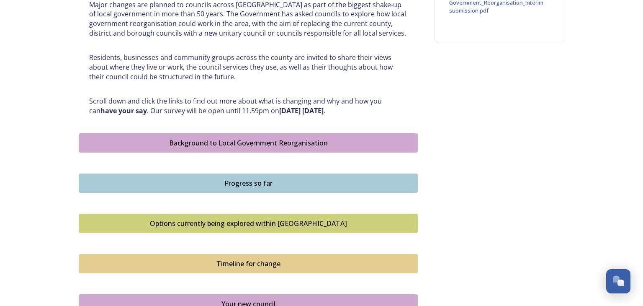
scroll to position [375, 0]
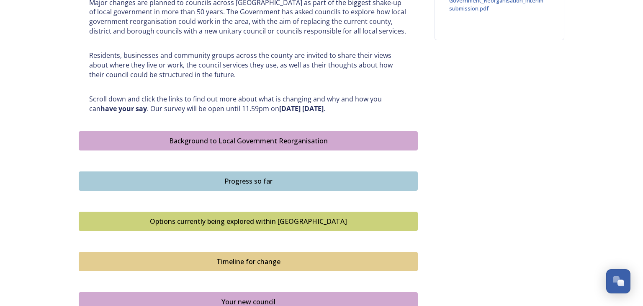
click at [218, 141] on div "Background to Local Government Reorganisation" at bounding box center [248, 141] width 330 height 10
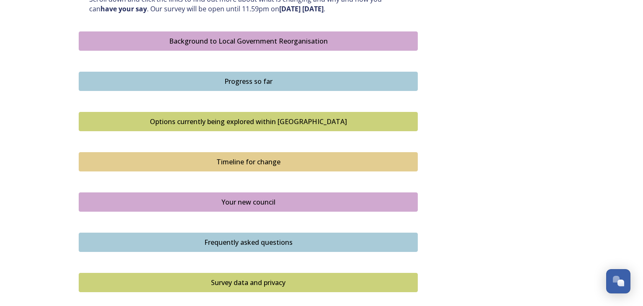
scroll to position [465, 0]
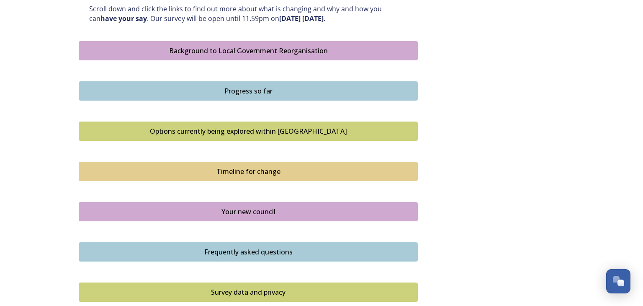
click at [240, 96] on button "Progress so far" at bounding box center [248, 90] width 339 height 19
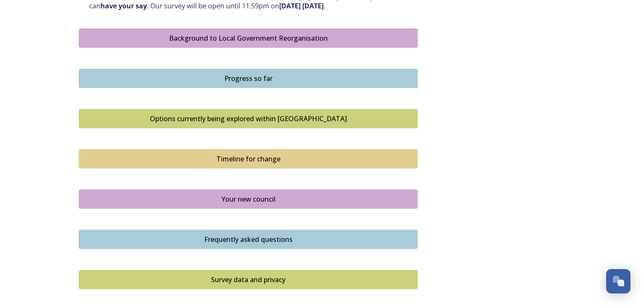
scroll to position [478, 0]
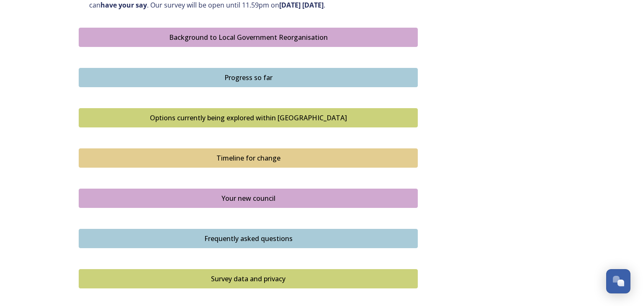
click at [162, 117] on div "Options currently being explored within West Sussex" at bounding box center [248, 118] width 330 height 10
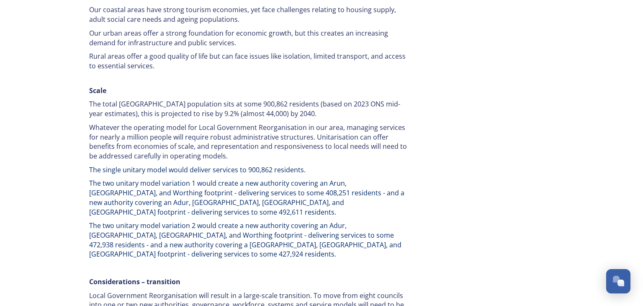
scroll to position [1208, 0]
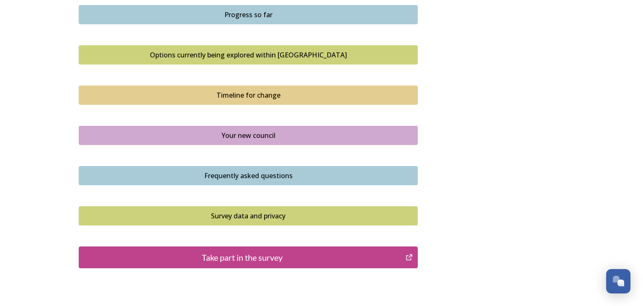
scroll to position [532, 0]
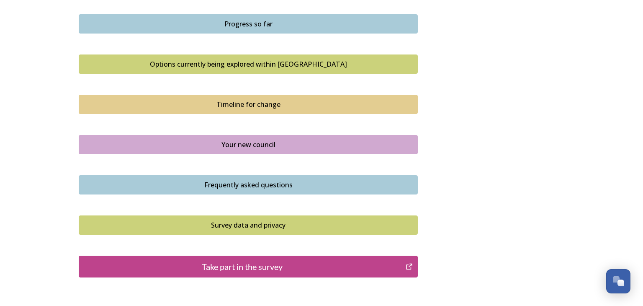
click at [196, 104] on div "Timeline for change" at bounding box center [248, 104] width 330 height 10
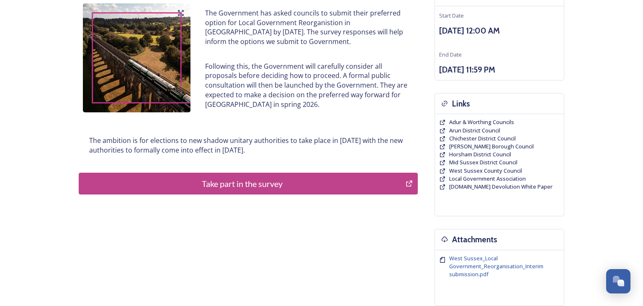
scroll to position [111, 0]
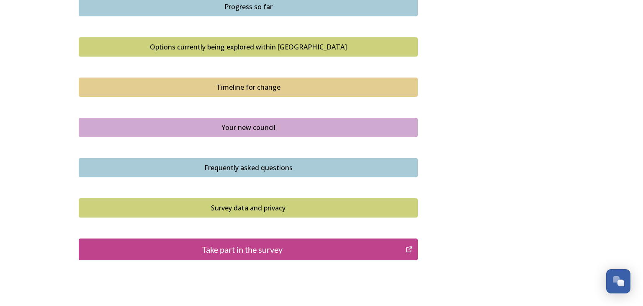
scroll to position [563, 0]
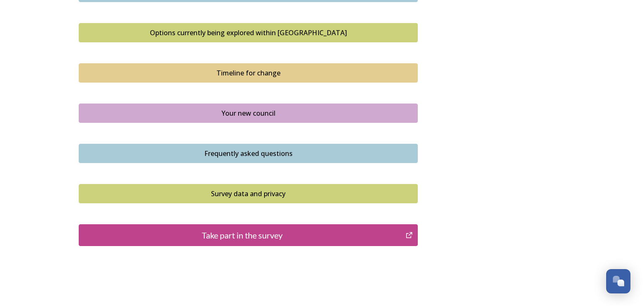
click at [232, 114] on div "Your new council" at bounding box center [248, 113] width 330 height 10
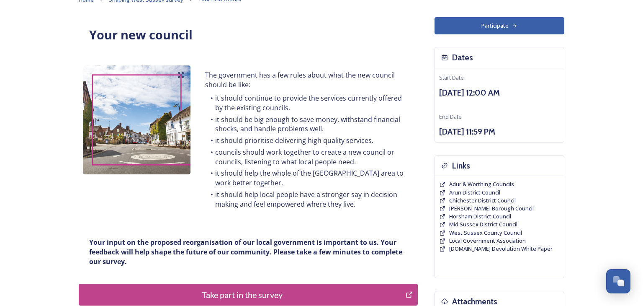
scroll to position [44, 0]
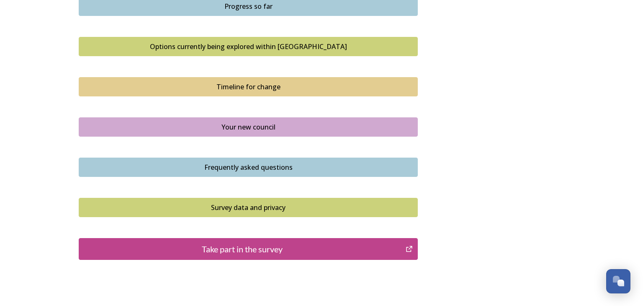
scroll to position [551, 0]
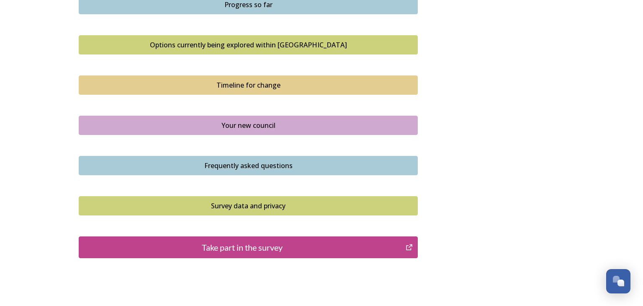
click at [168, 167] on div "Frequently asked questions" at bounding box center [248, 165] width 330 height 10
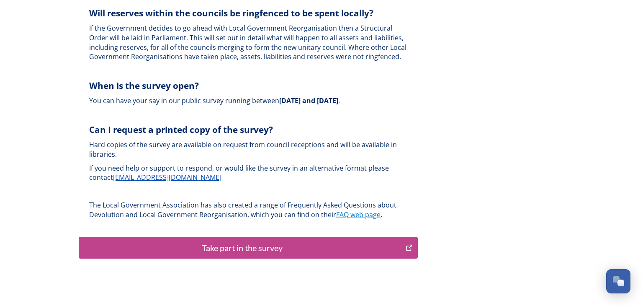
scroll to position [2505, 0]
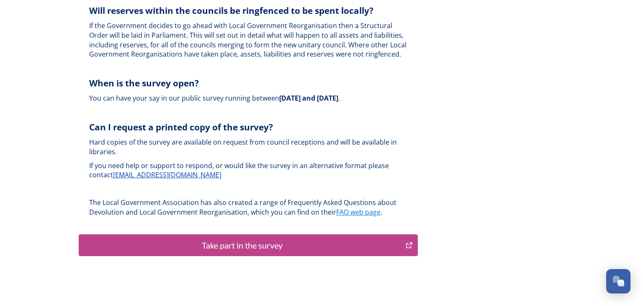
click at [178, 239] on div "Take part in the survey" at bounding box center [242, 245] width 318 height 13
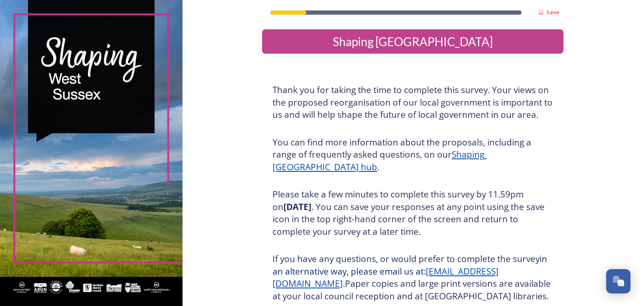
click at [368, 48] on div "Shaping [GEOGRAPHIC_DATA]" at bounding box center [412, 42] width 295 height 18
click at [620, 279] on div "Open Chat" at bounding box center [618, 280] width 25 height 14
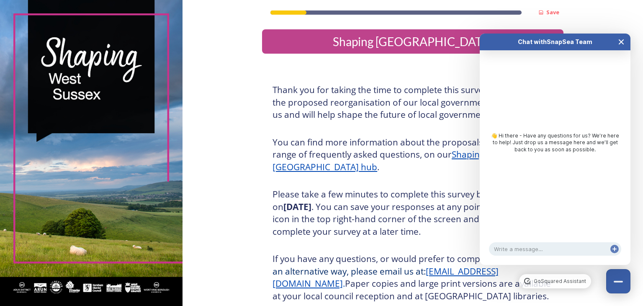
click at [622, 42] on icon "Close Chat" at bounding box center [621, 42] width 4 height 4
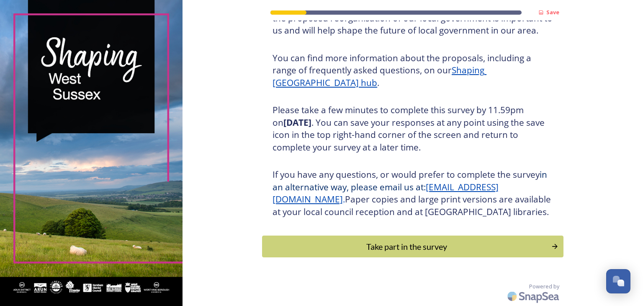
scroll to position [96, 0]
click at [405, 250] on div "Take part in the survey" at bounding box center [406, 246] width 283 height 13
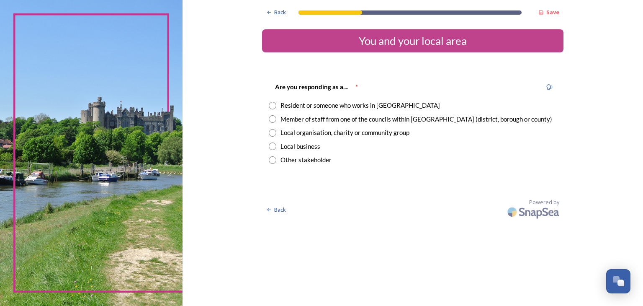
click at [273, 105] on input "radio" at bounding box center [273, 106] width 8 height 8
radio input "true"
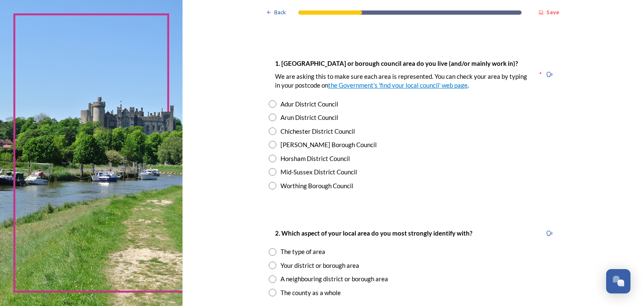
scroll to position [152, 0]
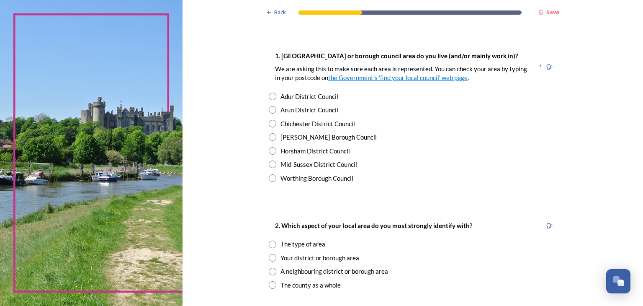
click at [272, 138] on input "radio" at bounding box center [273, 137] width 8 height 8
radio input "true"
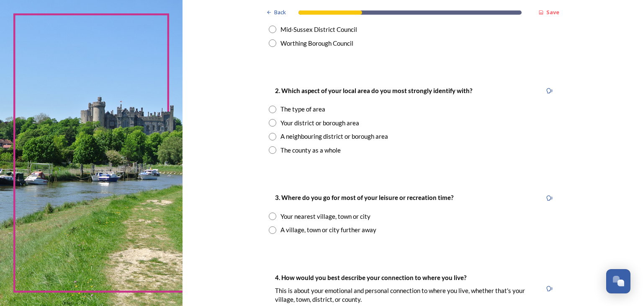
scroll to position [298, 0]
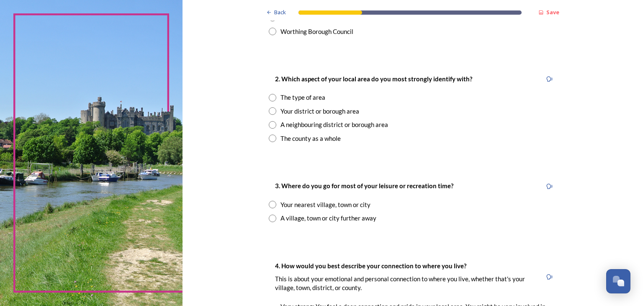
click at [273, 108] on input "radio" at bounding box center [273, 111] width 8 height 8
radio input "true"
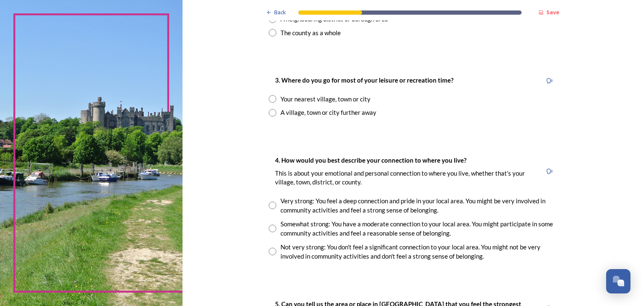
scroll to position [407, 0]
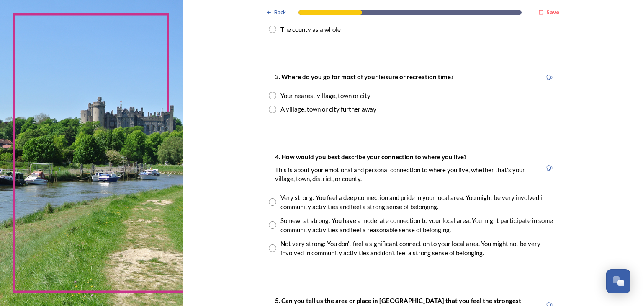
click at [272, 95] on input "radio" at bounding box center [273, 96] width 8 height 8
radio input "true"
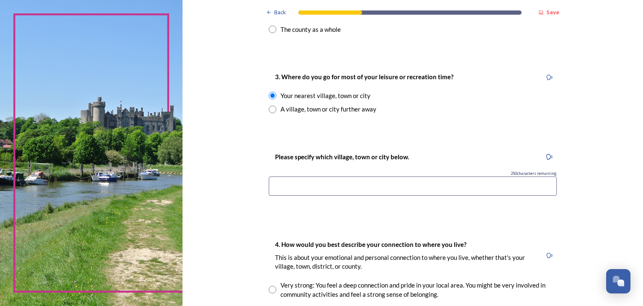
click at [303, 194] on input at bounding box center [413, 185] width 288 height 19
type input "r"
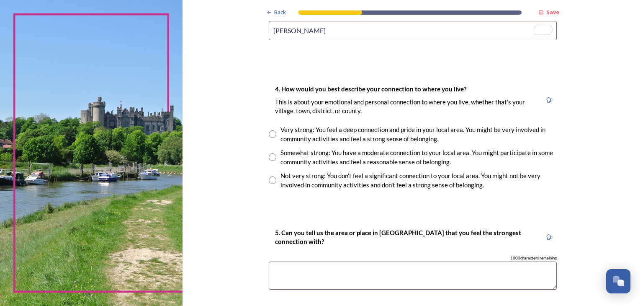
scroll to position [571, 0]
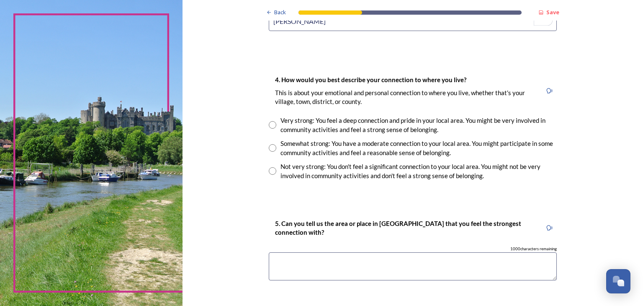
type input "[PERSON_NAME]"
click at [273, 149] on input "radio" at bounding box center [273, 148] width 8 height 8
radio input "true"
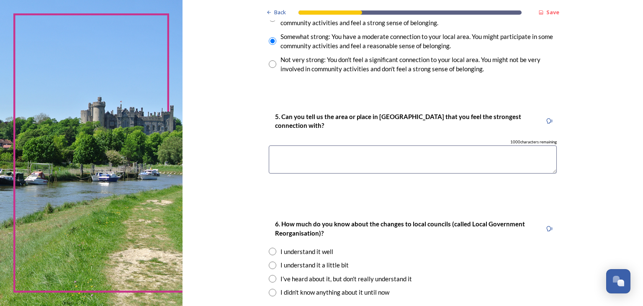
scroll to position [685, 0]
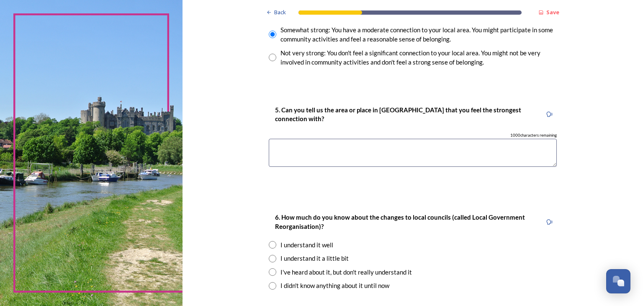
click at [289, 152] on textarea at bounding box center [413, 153] width 288 height 28
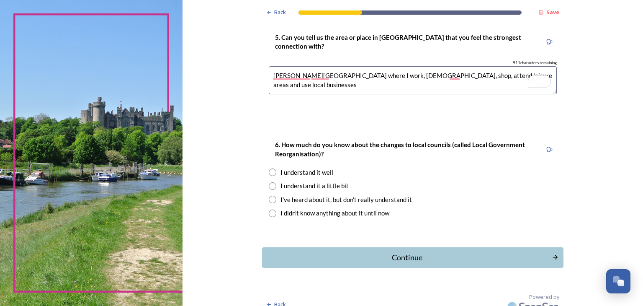
scroll to position [767, 0]
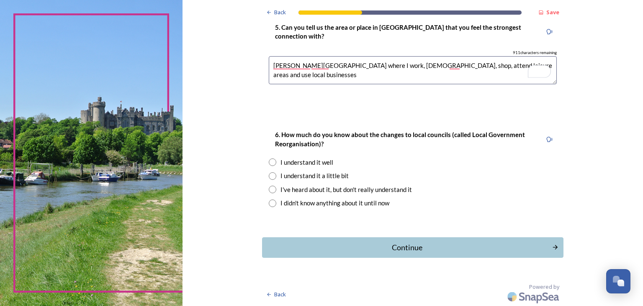
type textarea "[PERSON_NAME][GEOGRAPHIC_DATA] where I work, [DEMOGRAPHIC_DATA], shop, attend l…"
click at [274, 164] on input "radio" at bounding box center [273, 162] width 8 height 8
radio input "true"
click at [351, 245] on div "Continue" at bounding box center [406, 247] width 283 height 11
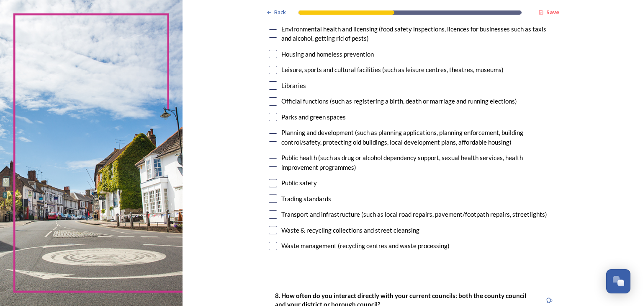
scroll to position [210, 0]
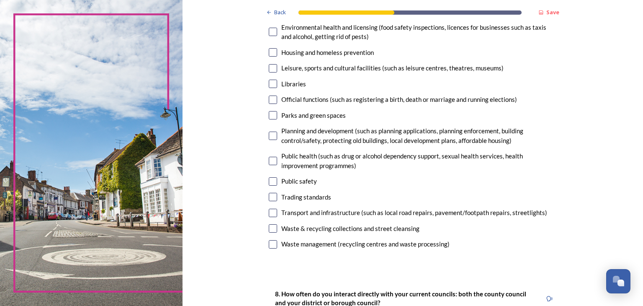
click at [274, 212] on input "checkbox" at bounding box center [273, 212] width 8 height 8
checkbox input "true"
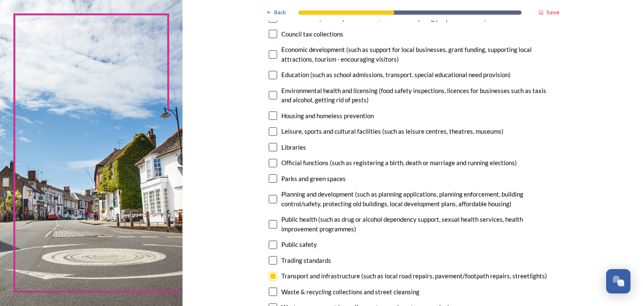
scroll to position [142, 0]
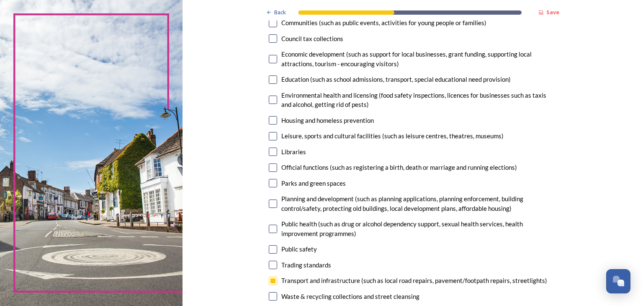
click at [275, 183] on input "checkbox" at bounding box center [273, 183] width 8 height 8
checkbox input "true"
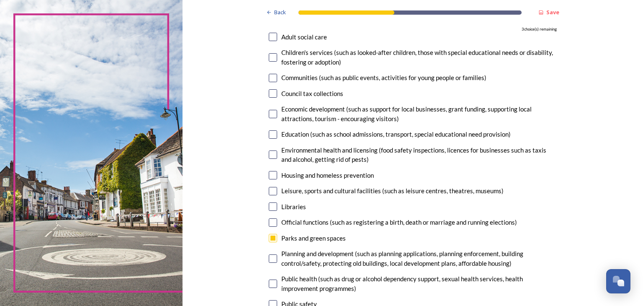
scroll to position [85, 0]
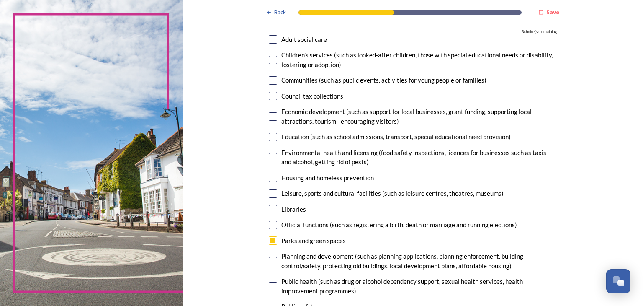
click at [275, 178] on input "checkbox" at bounding box center [273, 177] width 8 height 8
checkbox input "true"
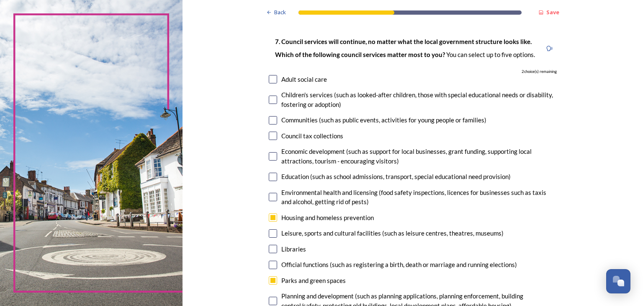
scroll to position [44, 0]
click at [271, 122] on input "checkbox" at bounding box center [273, 121] width 8 height 8
checkbox input "true"
click at [272, 233] on input "checkbox" at bounding box center [273, 234] width 8 height 8
checkbox input "true"
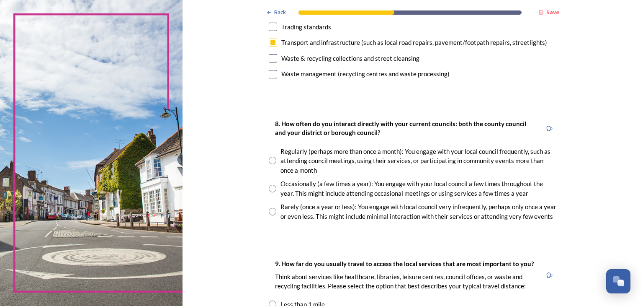
scroll to position [381, 0]
click at [273, 186] on input "radio" at bounding box center [273, 188] width 8 height 8
radio input "true"
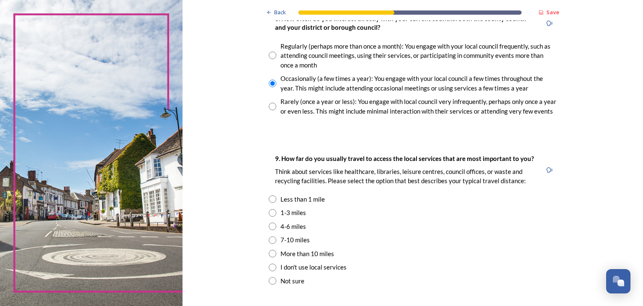
scroll to position [523, 0]
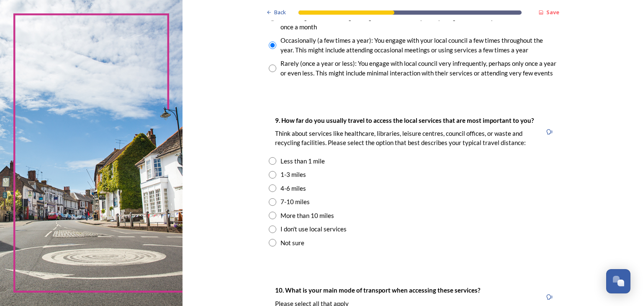
click at [273, 175] on input "radio" at bounding box center [273, 175] width 8 height 8
radio input "true"
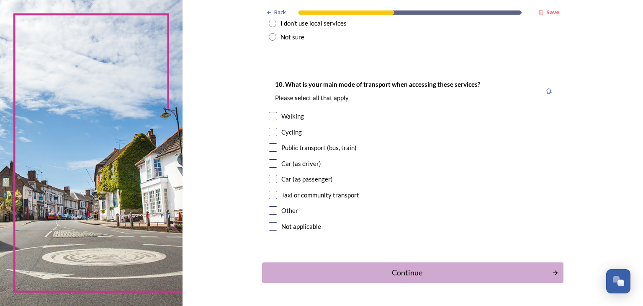
scroll to position [729, 0]
click at [272, 132] on input "checkbox" at bounding box center [273, 131] width 8 height 8
checkbox input "true"
click at [271, 116] on input "checkbox" at bounding box center [273, 115] width 8 height 8
checkbox input "true"
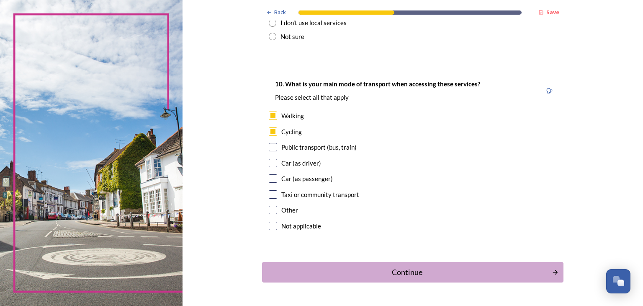
click at [274, 148] on input "checkbox" at bounding box center [273, 147] width 8 height 8
checkbox input "true"
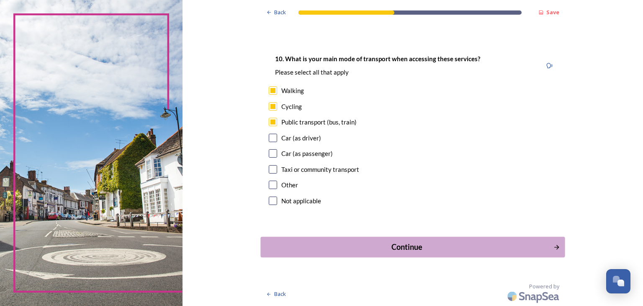
click at [308, 243] on div "Continue" at bounding box center [406, 246] width 283 height 11
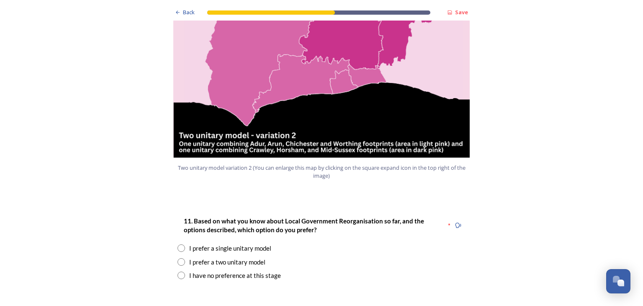
scroll to position [956, 0]
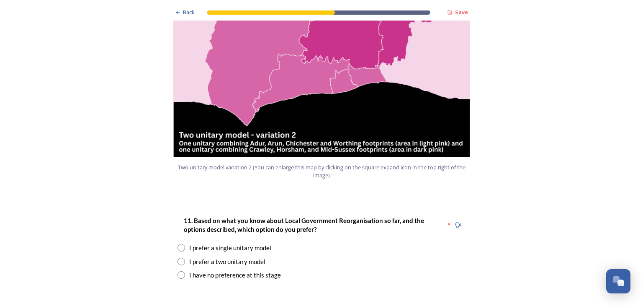
click at [180, 257] on input "radio" at bounding box center [182, 261] width 8 height 8
radio input "true"
click at [181, 271] on input "radio" at bounding box center [182, 275] width 8 height 8
radio input "true"
click at [180, 257] on input "radio" at bounding box center [182, 261] width 8 height 8
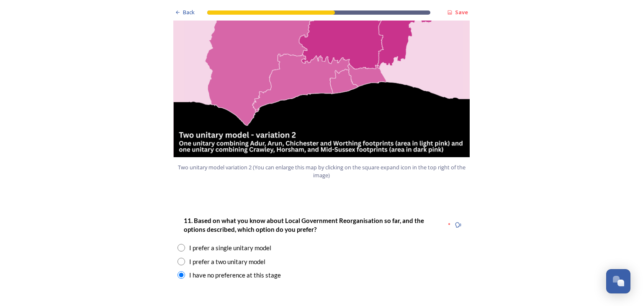
radio input "true"
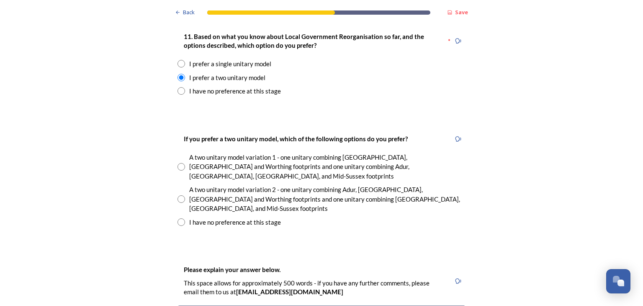
scroll to position [1142, 0]
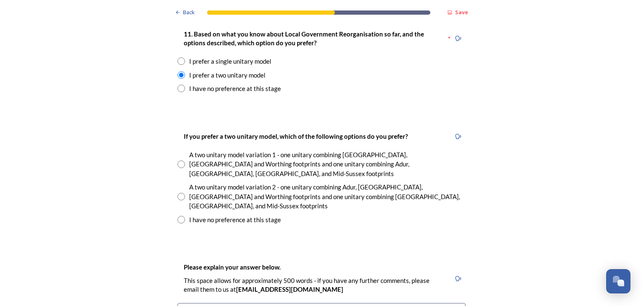
click at [181, 216] on input "radio" at bounding box center [182, 220] width 8 height 8
radio input "true"
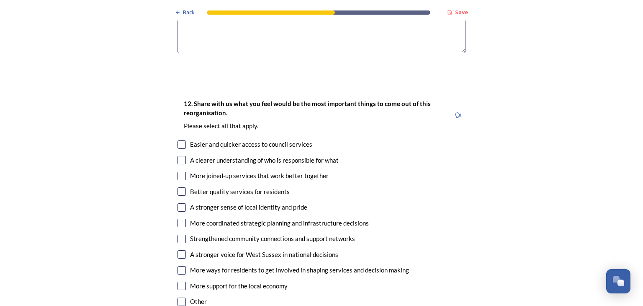
scroll to position [1485, 0]
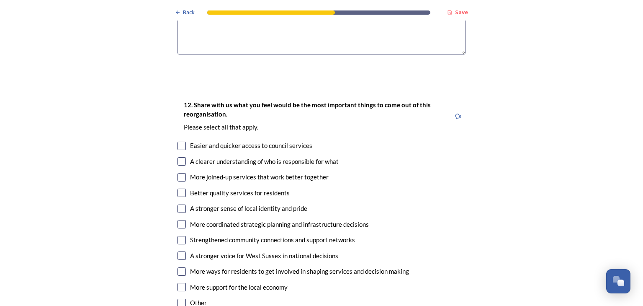
click at [183, 173] on input "checkbox" at bounding box center [182, 177] width 8 height 8
checkbox input "true"
click at [183, 188] on input "checkbox" at bounding box center [182, 192] width 8 height 8
checkbox input "true"
click at [180, 220] on input "checkbox" at bounding box center [182, 224] width 8 height 8
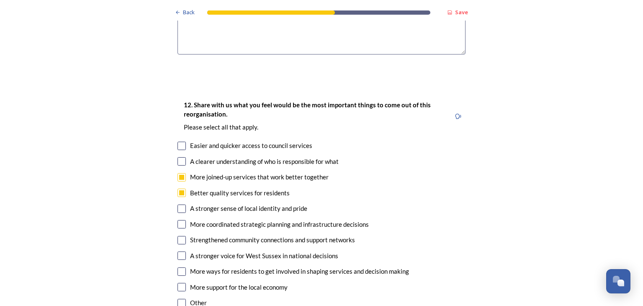
checkbox input "true"
click at [180, 283] on input "checkbox" at bounding box center [182, 287] width 8 height 8
checkbox input "true"
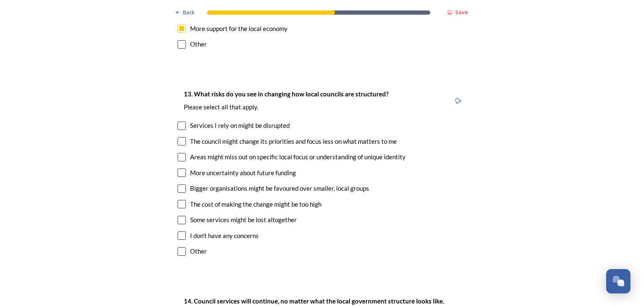
scroll to position [1746, 0]
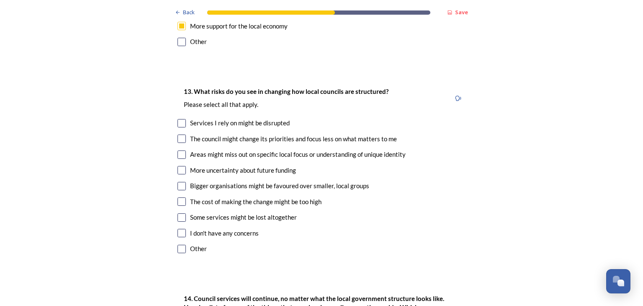
click at [182, 134] on input "checkbox" at bounding box center [182, 138] width 8 height 8
checkbox input "true"
click at [181, 182] on input "checkbox" at bounding box center [182, 186] width 8 height 8
checkbox input "true"
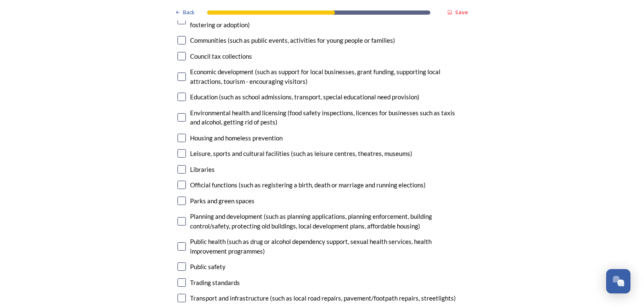
scroll to position [2100, 0]
click at [184, 216] on input "checkbox" at bounding box center [182, 220] width 8 height 8
checkbox input "true"
click at [185, 242] on input "checkbox" at bounding box center [182, 246] width 8 height 8
checkbox input "true"
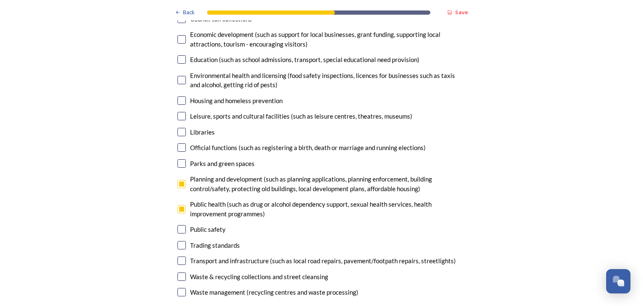
scroll to position [2138, 0]
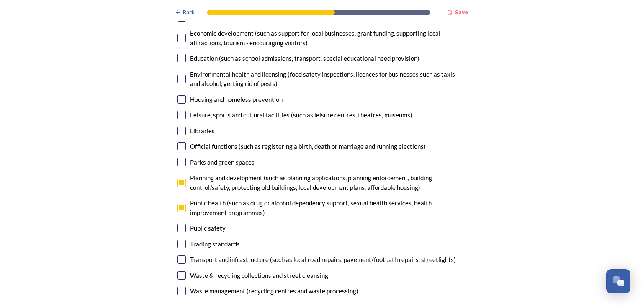
click at [180, 255] on input "checkbox" at bounding box center [182, 259] width 8 height 8
checkbox input "true"
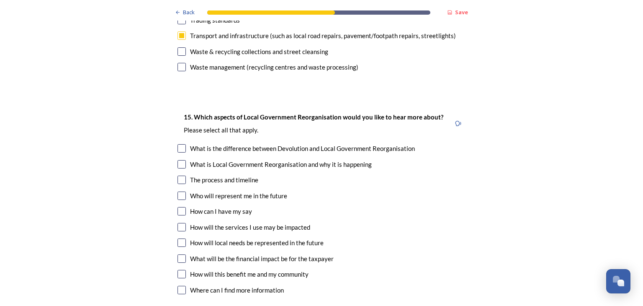
scroll to position [2362, 0]
click at [183, 222] on input "checkbox" at bounding box center [182, 226] width 8 height 8
checkbox input "true"
click at [182, 238] on input "checkbox" at bounding box center [182, 242] width 8 height 8
checkbox input "true"
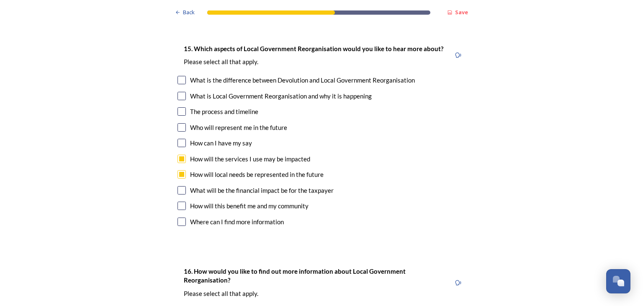
scroll to position [2435, 0]
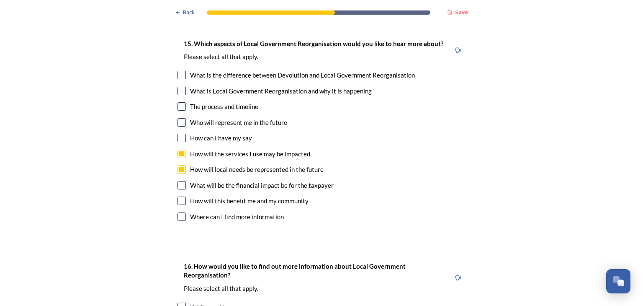
click at [182, 212] on input "checkbox" at bounding box center [182, 216] width 8 height 8
checkbox input "true"
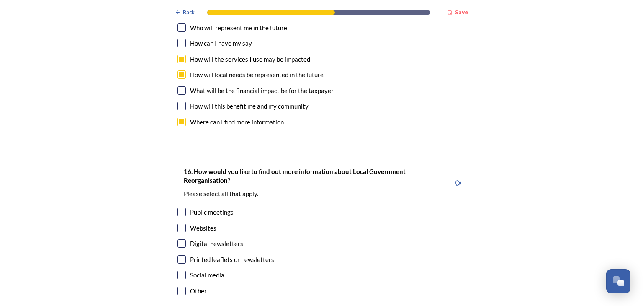
scroll to position [2527, 0]
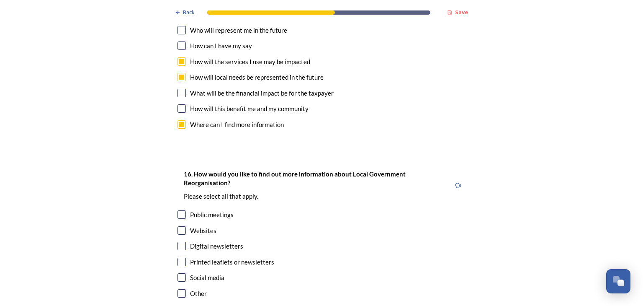
click at [182, 226] on input "checkbox" at bounding box center [182, 230] width 8 height 8
checkbox input "true"
click at [181, 242] on input "checkbox" at bounding box center [182, 246] width 8 height 8
checkbox input "true"
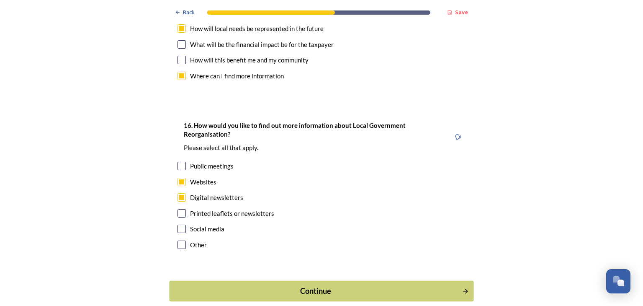
click at [243, 285] on div "Continue" at bounding box center [315, 290] width 283 height 11
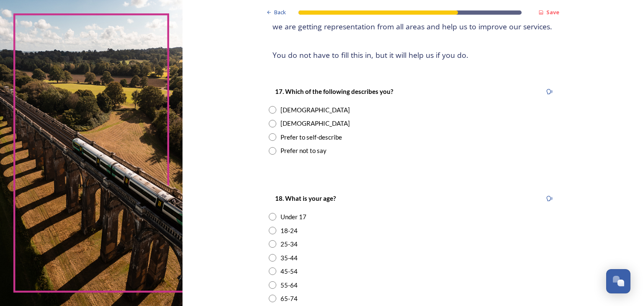
scroll to position [92, 0]
click at [271, 108] on input "radio" at bounding box center [273, 110] width 8 height 8
radio input "true"
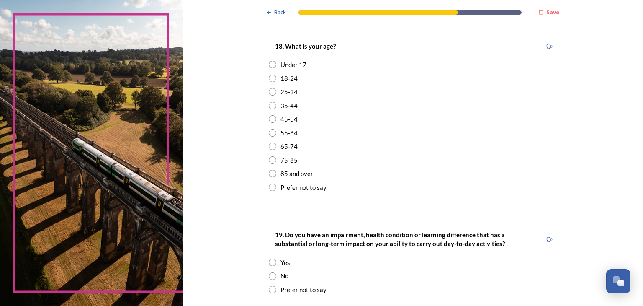
scroll to position [244, 0]
click at [272, 121] on input "radio" at bounding box center [273, 120] width 8 height 8
radio input "true"
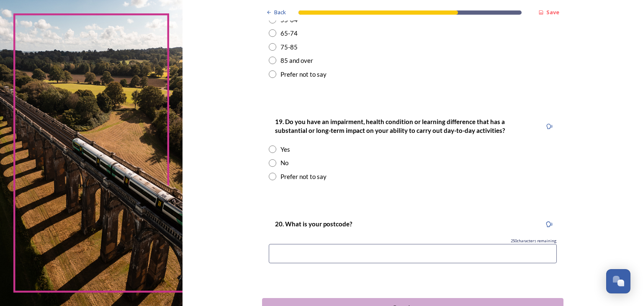
scroll to position [377, 0]
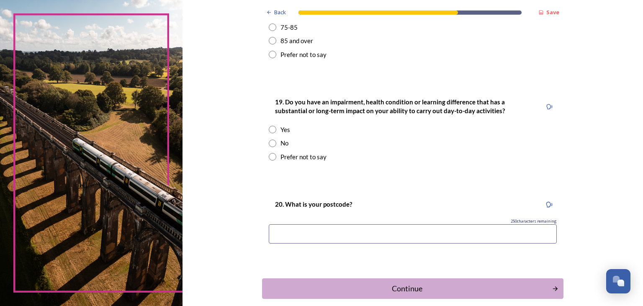
click at [273, 143] on input "radio" at bounding box center [273, 143] width 8 height 8
radio input "true"
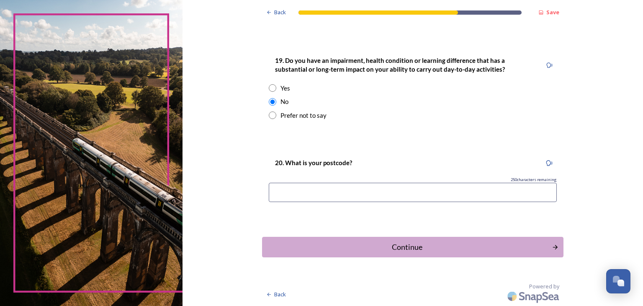
click at [314, 189] on input at bounding box center [413, 192] width 288 height 19
type input "RH11 7JF"
click at [364, 245] on div "Continue" at bounding box center [406, 246] width 283 height 11
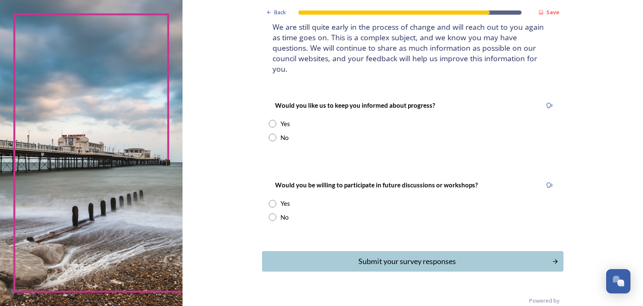
scroll to position [64, 0]
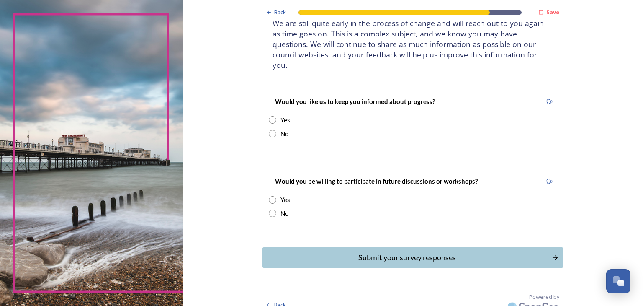
click at [273, 116] on input "radio" at bounding box center [273, 120] width 8 height 8
radio input "true"
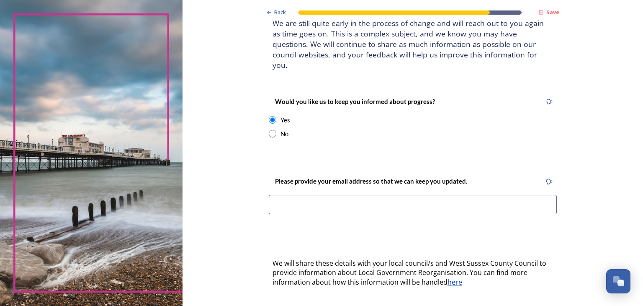
click at [273, 130] on input "radio" at bounding box center [273, 134] width 8 height 8
radio input "true"
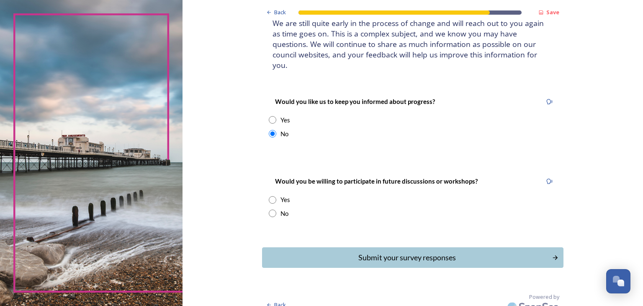
click at [270, 209] on input "radio" at bounding box center [273, 213] width 8 height 8
radio input "true"
click at [301, 252] on div "Submit your survey responses" at bounding box center [406, 257] width 283 height 11
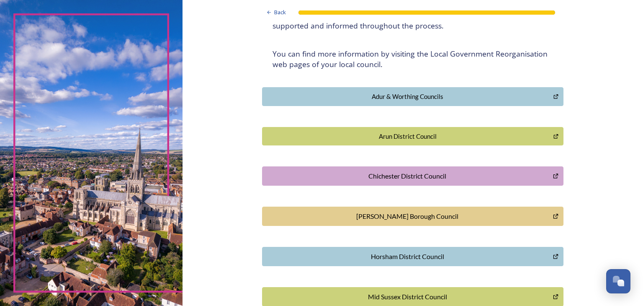
scroll to position [159, 0]
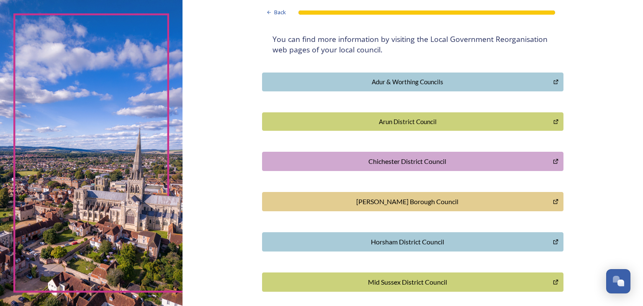
click at [351, 202] on div "[PERSON_NAME] Borough Council" at bounding box center [408, 201] width 282 height 10
